Goal: Find specific page/section: Find specific page/section

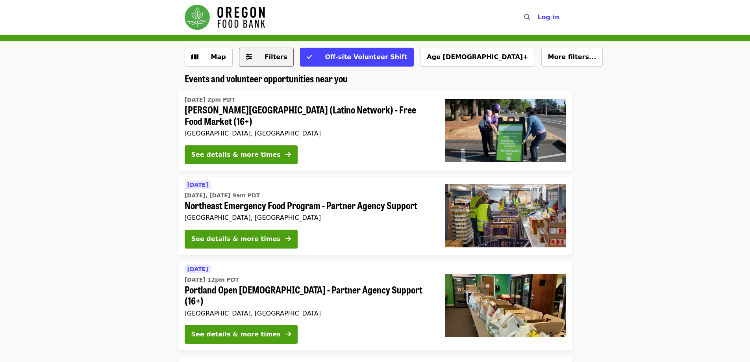
click at [247, 54] on icon "sliders-h icon" at bounding box center [249, 56] width 6 height 7
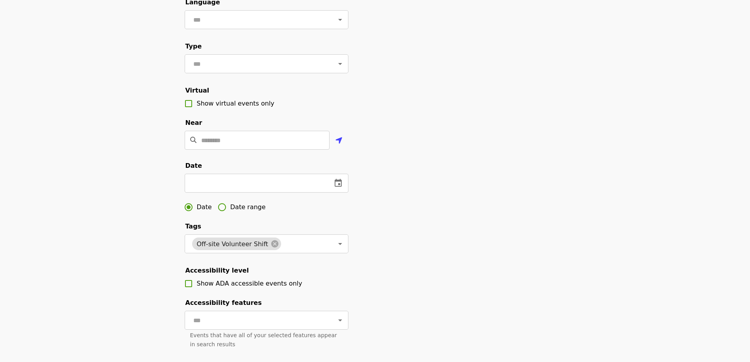
scroll to position [118, 0]
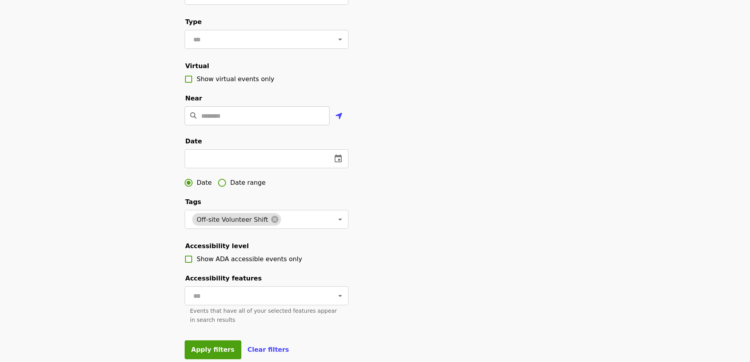
click at [235, 125] on input "Location" at bounding box center [265, 115] width 128 height 19
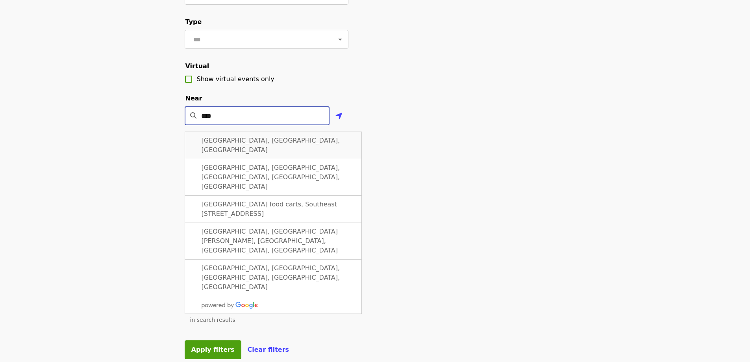
click at [248, 148] on span "Happy Valley, OR, USA" at bounding box center [271, 145] width 139 height 17
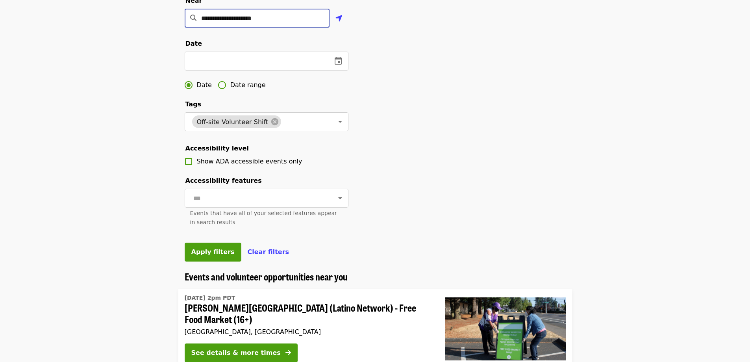
scroll to position [315, 0]
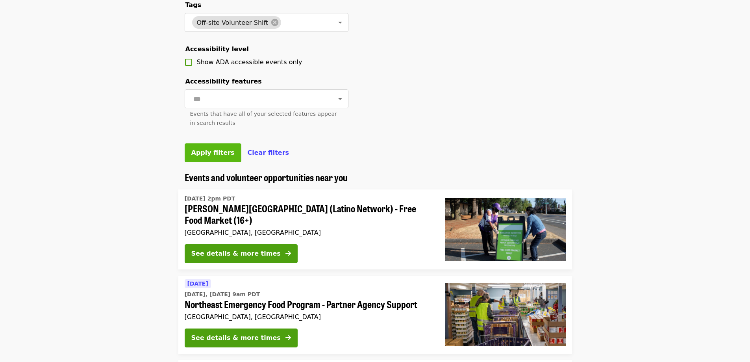
type input "**********"
click at [209, 162] on button "Apply filters" at bounding box center [213, 152] width 57 height 19
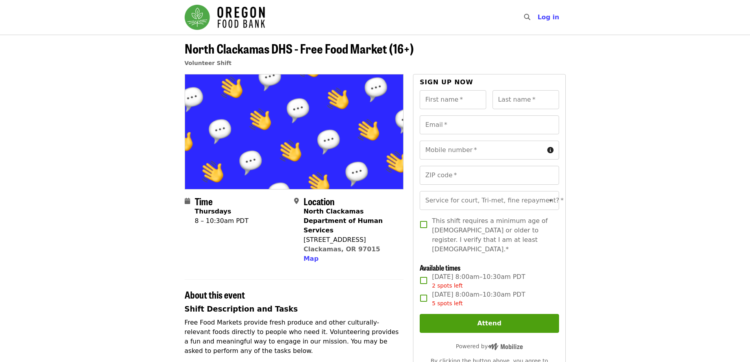
drag, startPoint x: 312, startPoint y: 253, endPoint x: 308, endPoint y: 251, distance: 4.2
click at [307, 254] on button "Map" at bounding box center [310, 258] width 15 height 9
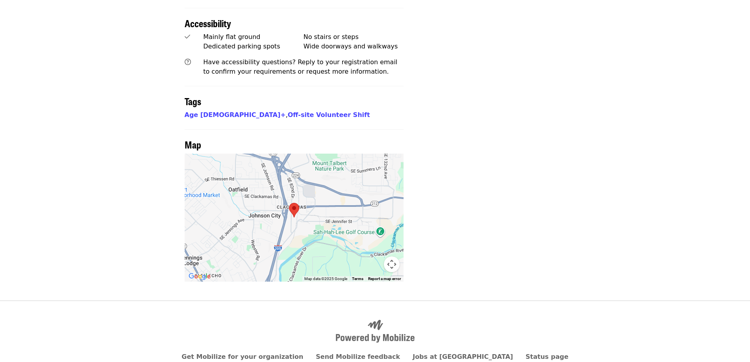
scroll to position [627, 0]
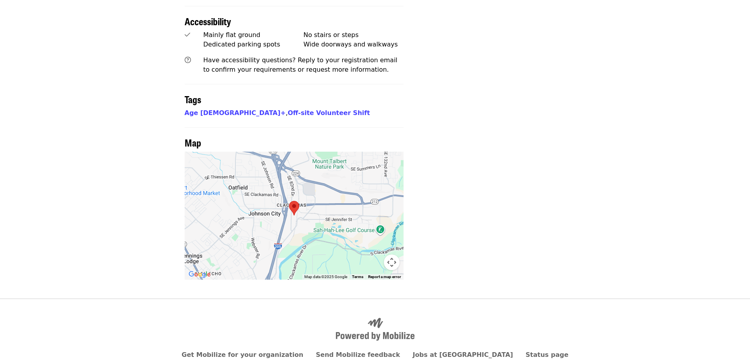
click at [310, 197] on div at bounding box center [294, 216] width 219 height 128
click at [289, 201] on area at bounding box center [289, 201] width 0 height 0
click at [392, 254] on button "Map camera controls" at bounding box center [392, 262] width 16 height 16
drag, startPoint x: 181, startPoint y: 184, endPoint x: 216, endPoint y: 186, distance: 34.7
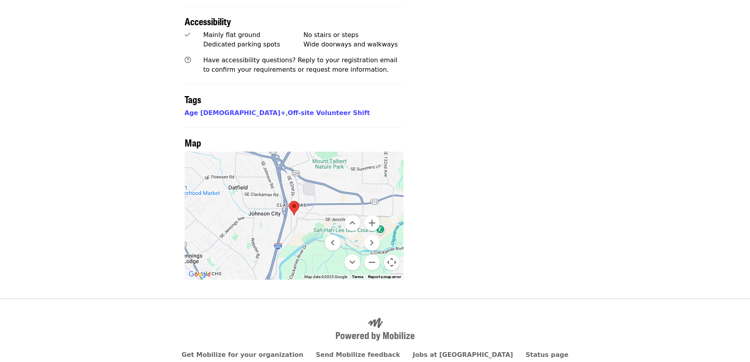
drag, startPoint x: 276, startPoint y: 198, endPoint x: 283, endPoint y: 203, distance: 8.5
click at [275, 198] on div at bounding box center [294, 216] width 219 height 128
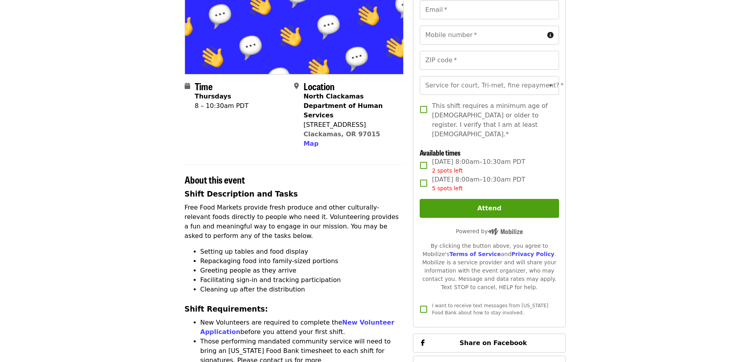
scroll to position [36, 0]
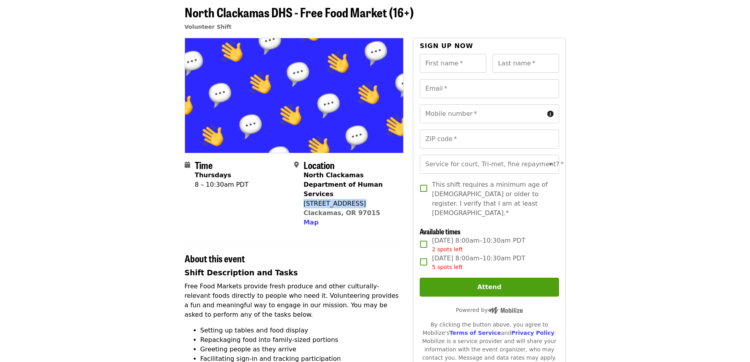
drag, startPoint x: 357, startPoint y: 192, endPoint x: 303, endPoint y: 193, distance: 53.9
click at [303, 199] on div "[STREET_ADDRESS]" at bounding box center [350, 203] width 94 height 9
copy div "[STREET_ADDRESS]"
